Goal: Find specific page/section: Locate a particular part of the current website

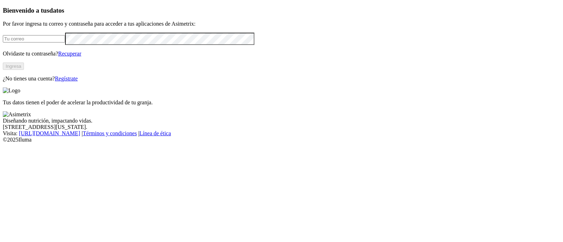
type input "[PERSON_NAME][EMAIL_ADDRESS][PERSON_NAME][DOMAIN_NAME]"
click at [24, 70] on button "Ingresa" at bounding box center [13, 66] width 21 height 7
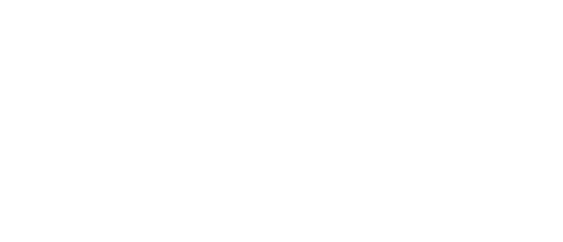
click at [12, 7] on icon at bounding box center [14, 143] width 22 height 281
click at [12, 13] on icon at bounding box center [14, 143] width 22 height 281
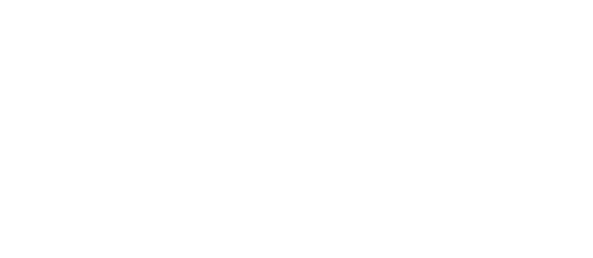
drag, startPoint x: 256, startPoint y: 74, endPoint x: 276, endPoint y: 78, distance: 21.1
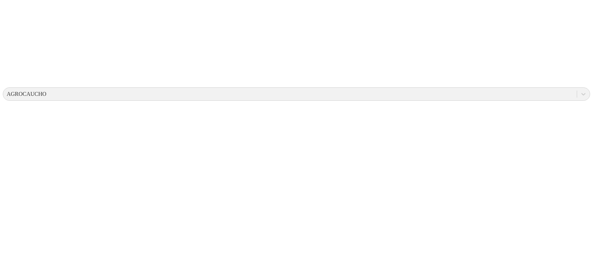
scroll to position [187, 0]
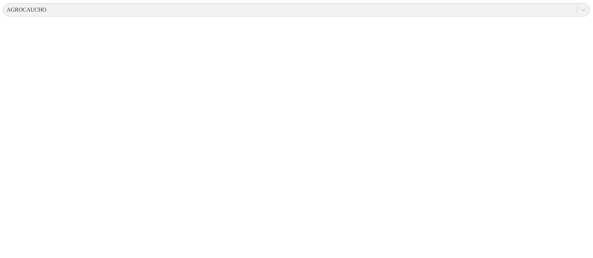
scroll to position [0, 0]
